Goal: Task Accomplishment & Management: Manage account settings

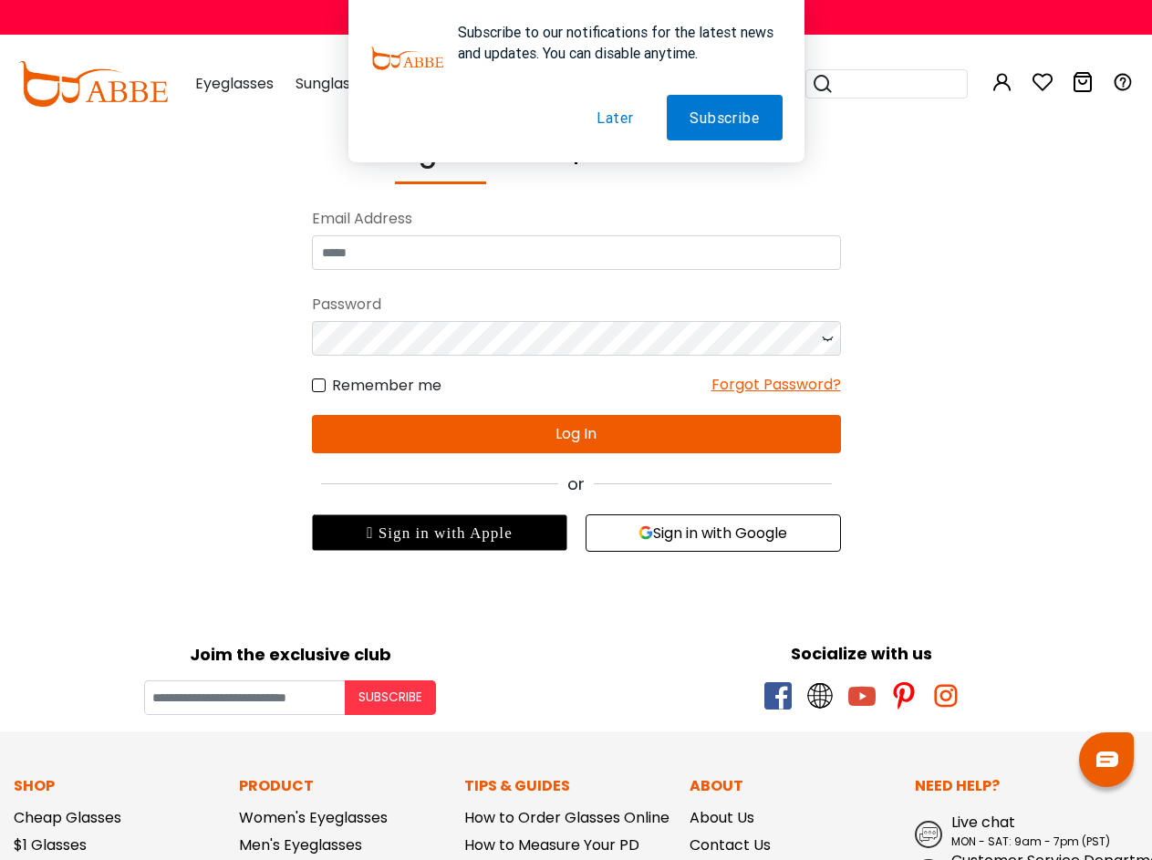
click at [576, 495] on div "or" at bounding box center [576, 484] width 529 height 25
click at [757, 604] on body "Eyeglasses Thanks for your subscription Please use coupon code " NEWCOMER " to …" at bounding box center [576, 762] width 1152 height 1262
click at [440, 533] on div " Sign in with Apple" at bounding box center [439, 532] width 255 height 36
click at [713, 533] on button "Sign in with Google" at bounding box center [713, 532] width 255 height 37
click at [390, 698] on button "Subscribe" at bounding box center [390, 697] width 91 height 35
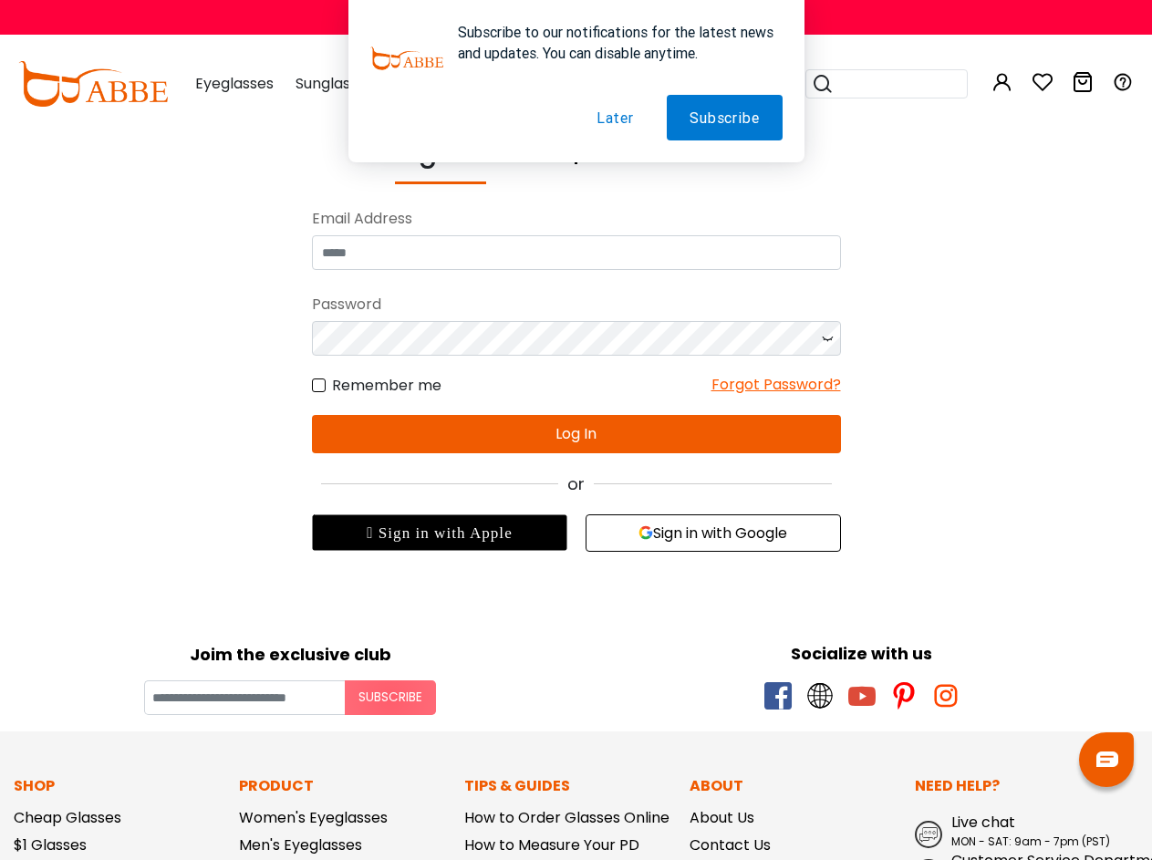
click at [1106, 760] on img at bounding box center [1107, 760] width 22 height 16
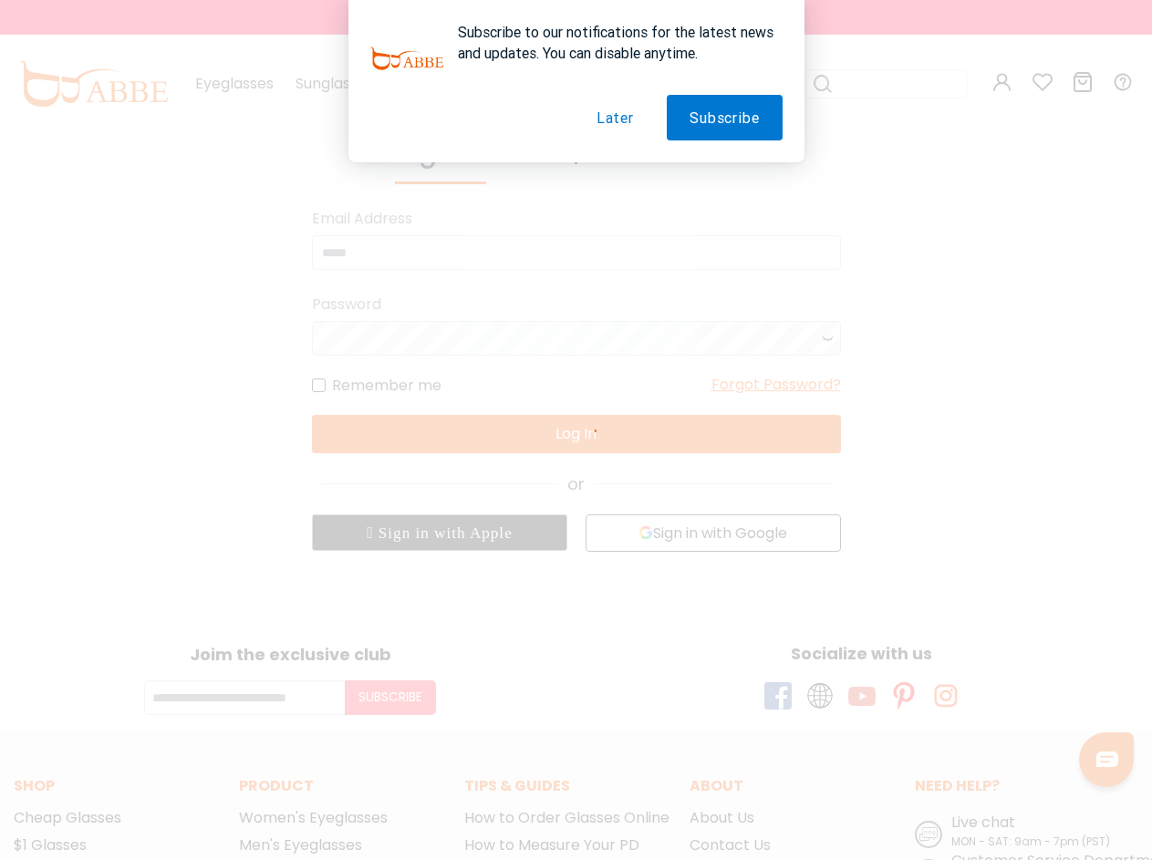
click at [725, 118] on button "Subscribe" at bounding box center [724, 118] width 115 height 46
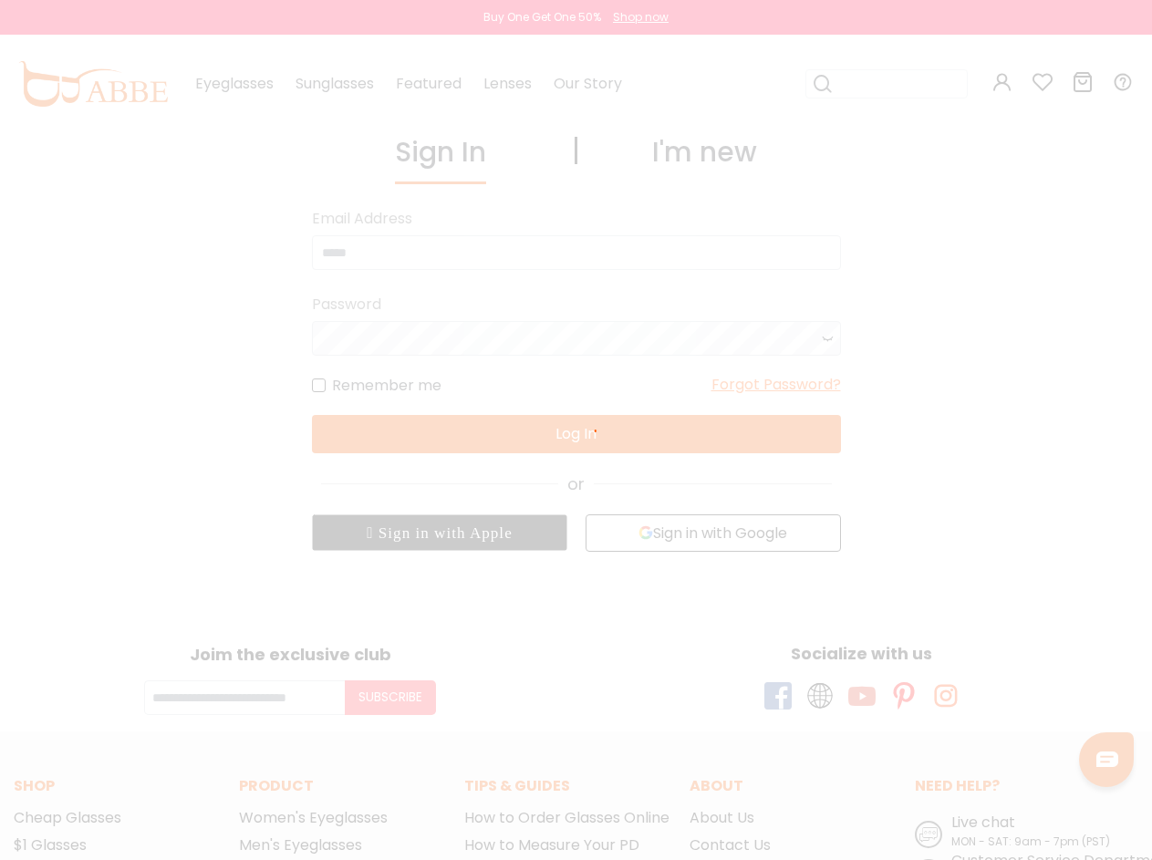
click at [616, 118] on div "Subscribe to our notifications for the latest news and updates. You can disable…" at bounding box center [576, 81] width 1152 height 162
